Goal: Information Seeking & Learning: Learn about a topic

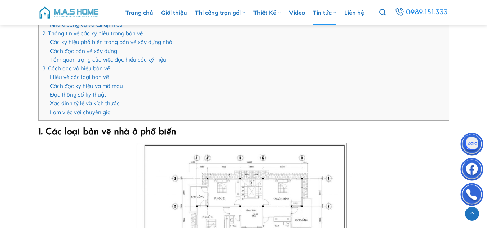
scroll to position [360, 0]
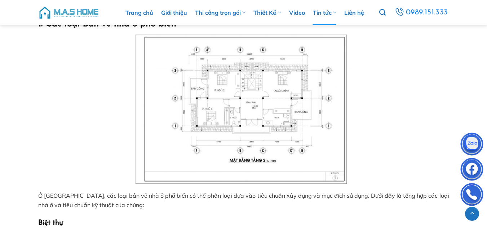
click at [291, 116] on img at bounding box center [243, 109] width 216 height 149
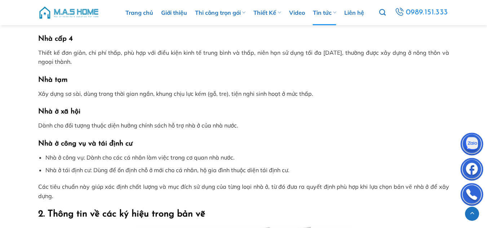
scroll to position [901, 0]
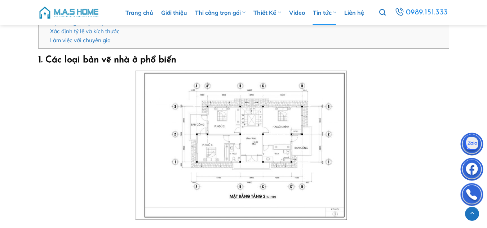
scroll to position [504, 0]
